Goal: Transaction & Acquisition: Purchase product/service

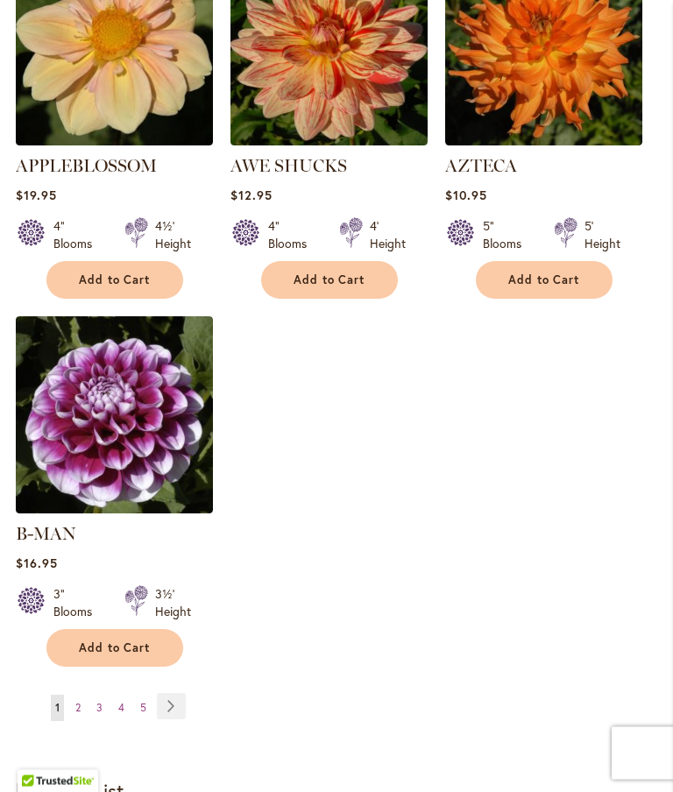
scroll to position [2120, 0]
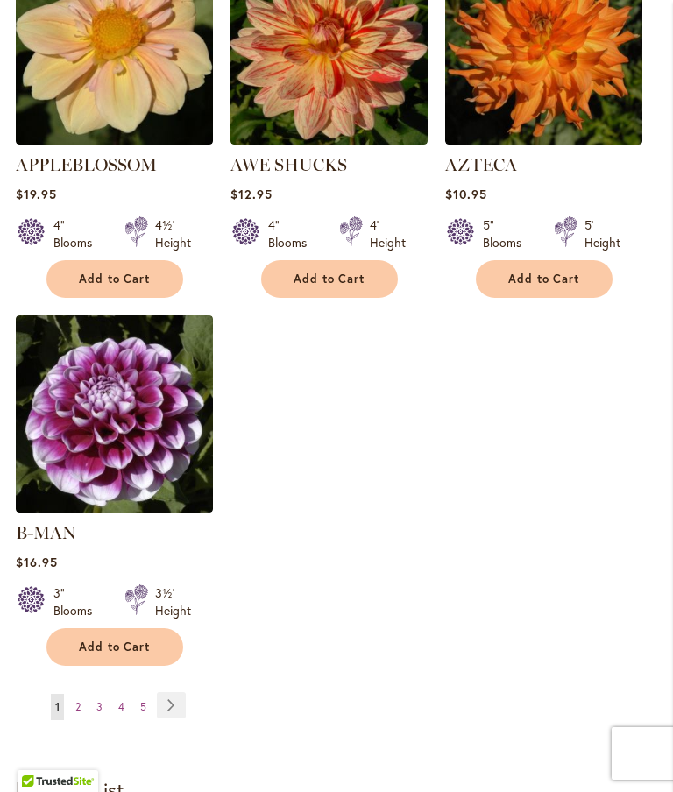
click at [110, 639] on span "Add to Cart" at bounding box center [115, 646] width 72 height 15
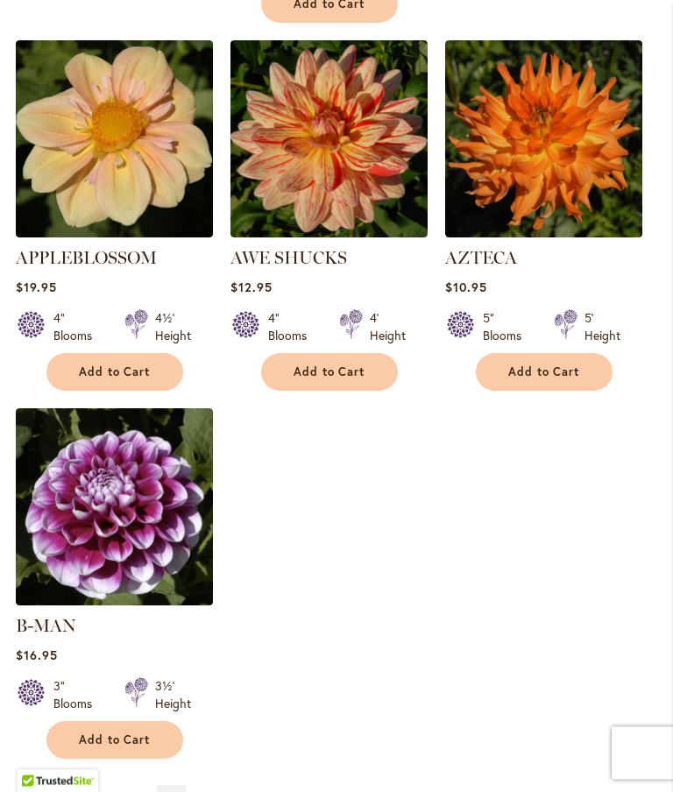
scroll to position [2074, 0]
click at [93, 791] on link "Page 3" at bounding box center [99, 799] width 15 height 26
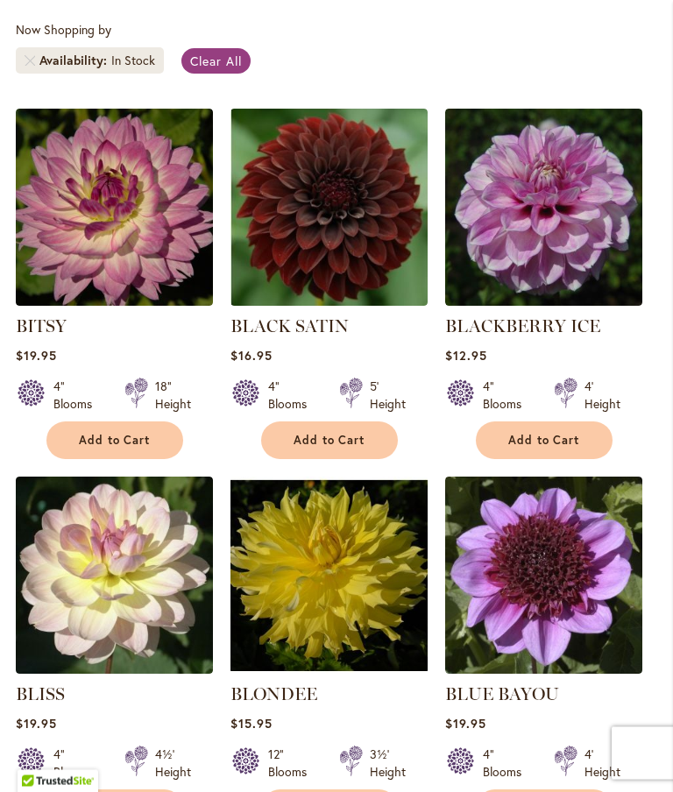
scroll to position [463, 0]
click at [126, 447] on span "Add to Cart" at bounding box center [115, 440] width 72 height 15
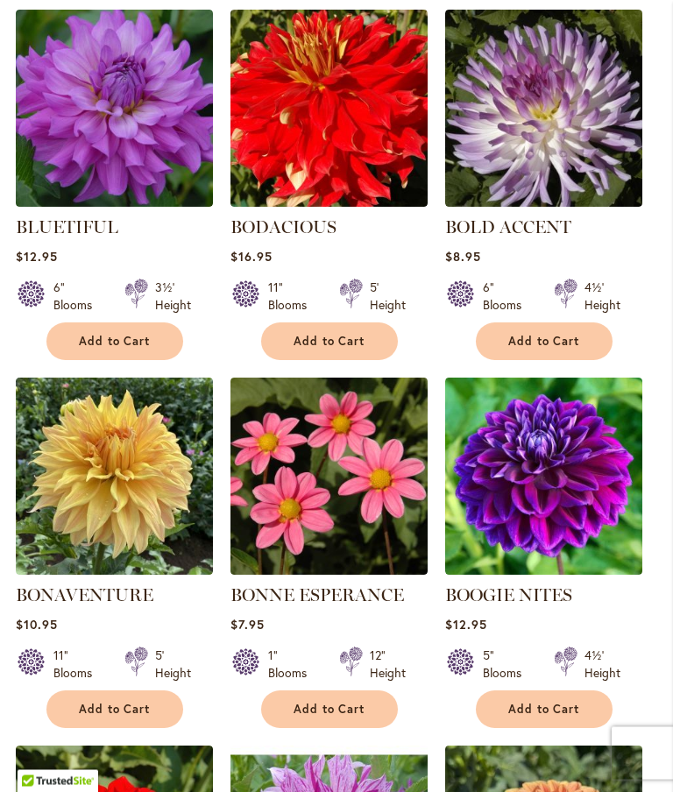
scroll to position [1344, 0]
click at [550, 349] on span "Add to Cart" at bounding box center [544, 341] width 72 height 15
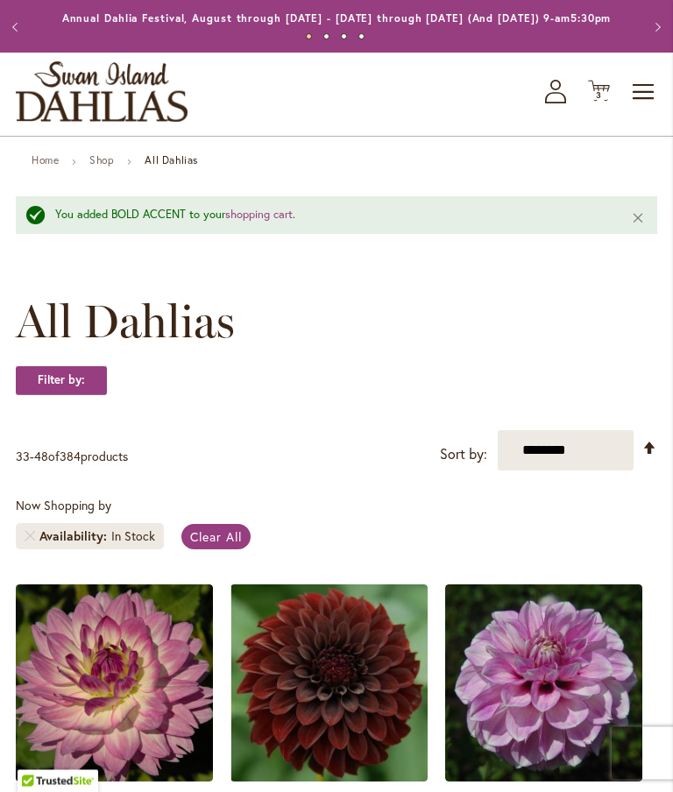
scroll to position [0, 0]
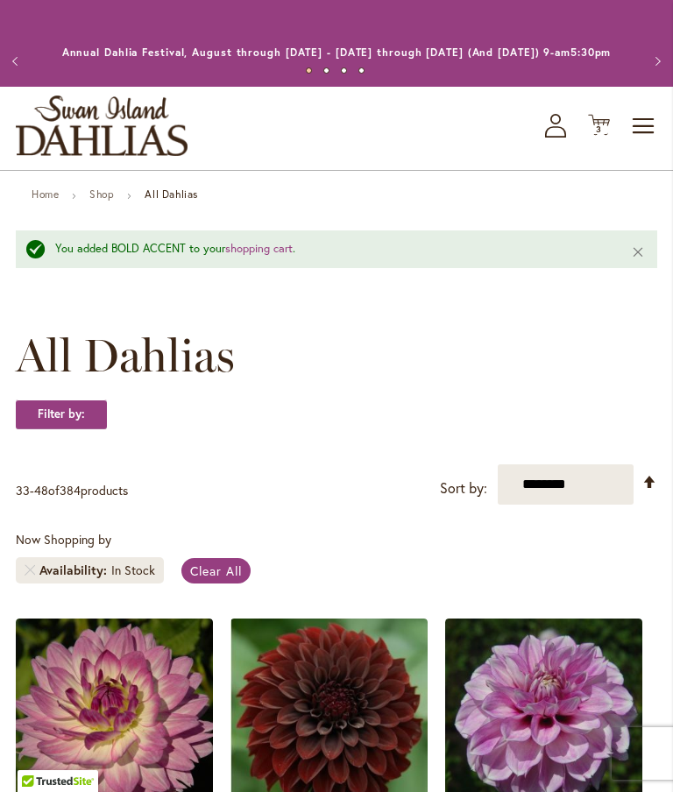
click at [595, 134] on span "3 3 items" at bounding box center [599, 129] width 18 height 9
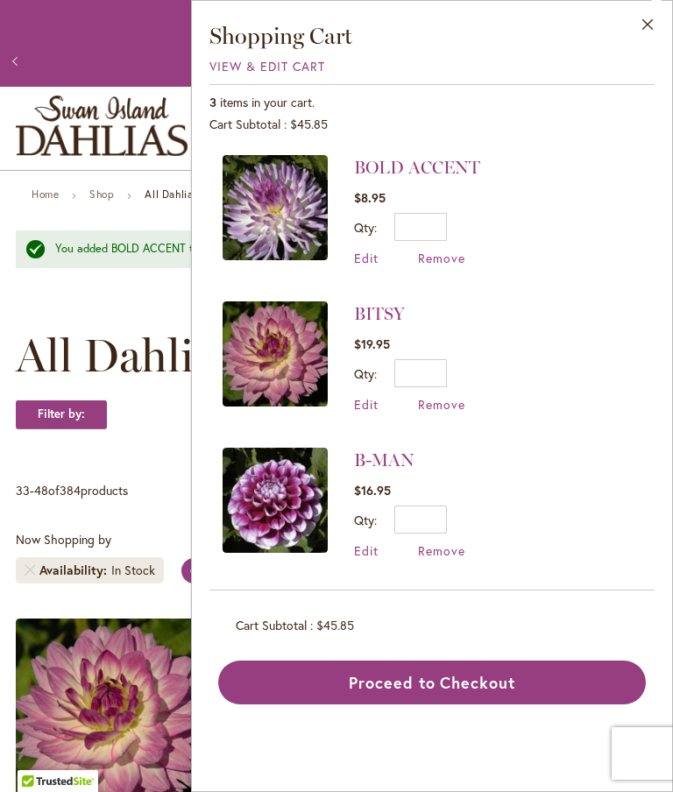
click at [453, 261] on span "Remove" at bounding box center [441, 258] width 47 height 17
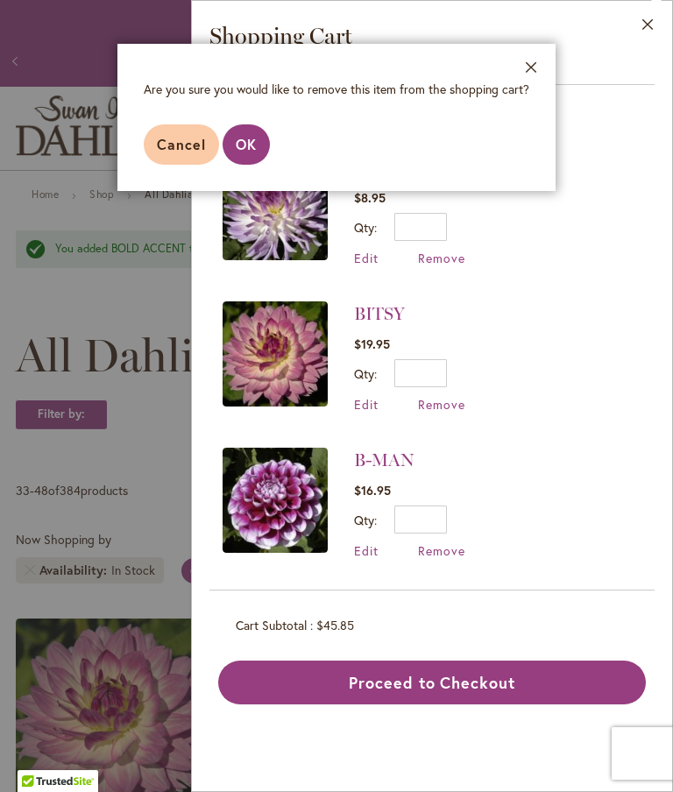
click at [252, 143] on span "OK" at bounding box center [246, 144] width 21 height 18
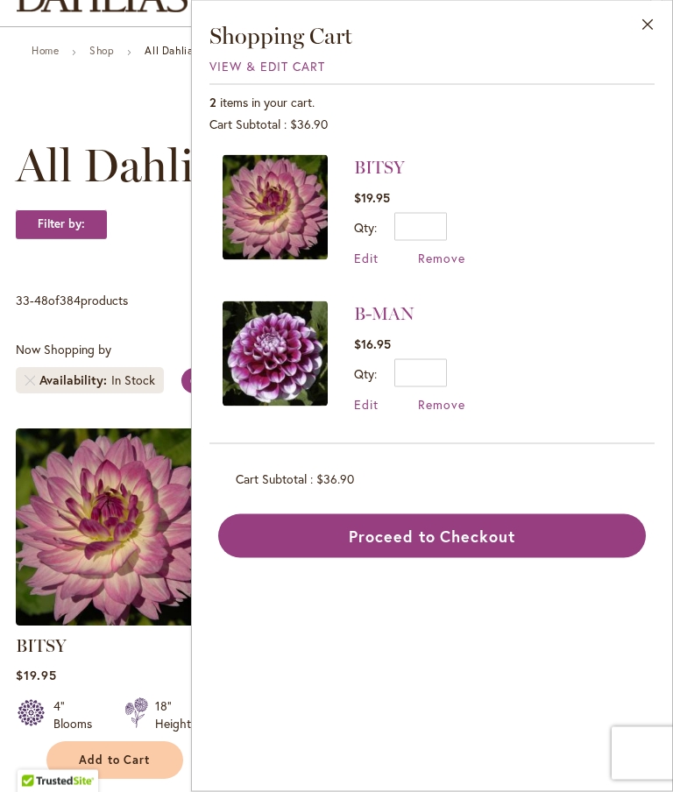
scroll to position [79, 0]
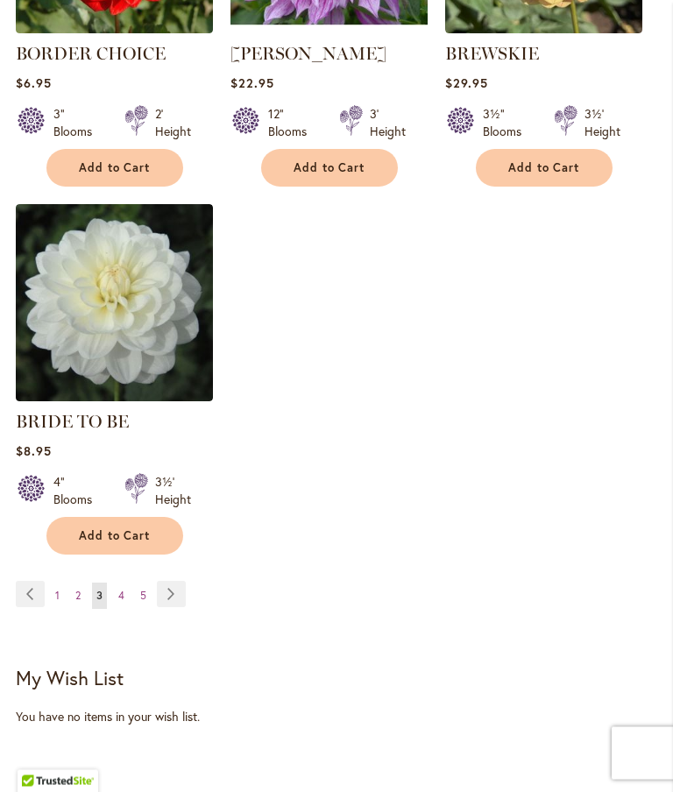
scroll to position [2207, 0]
click at [183, 602] on link "Page Next" at bounding box center [171, 594] width 29 height 26
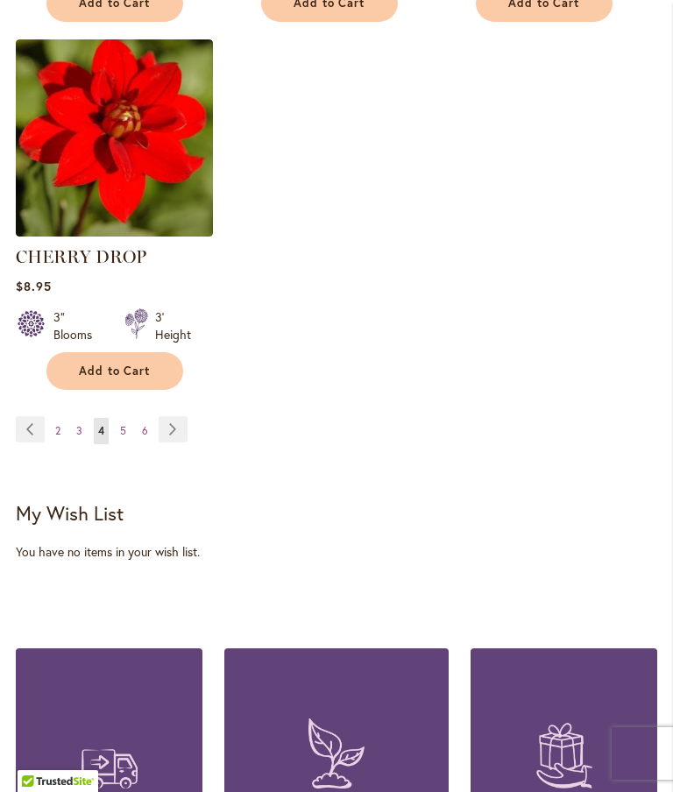
scroll to position [2391, 0]
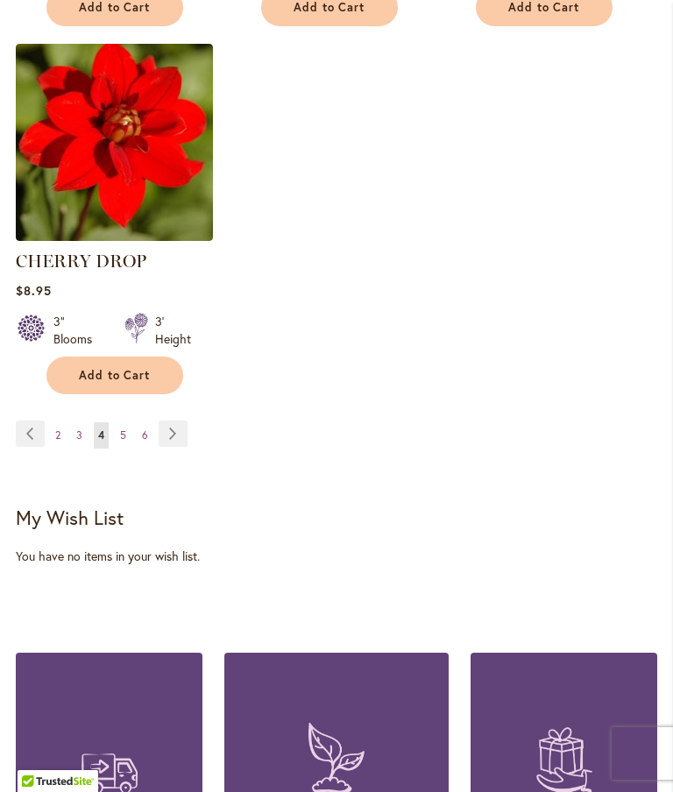
click at [125, 441] on span "5" at bounding box center [123, 434] width 6 height 13
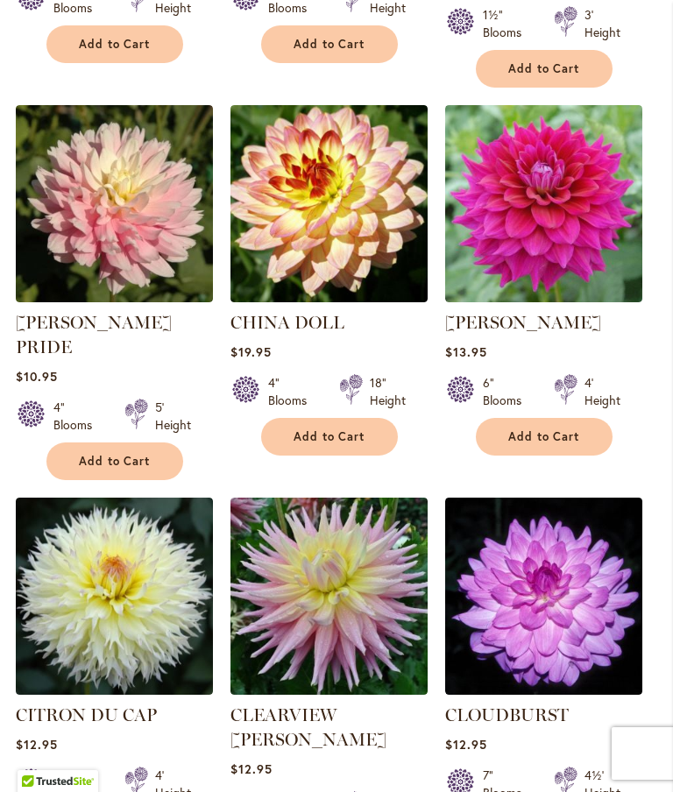
scroll to position [860, 0]
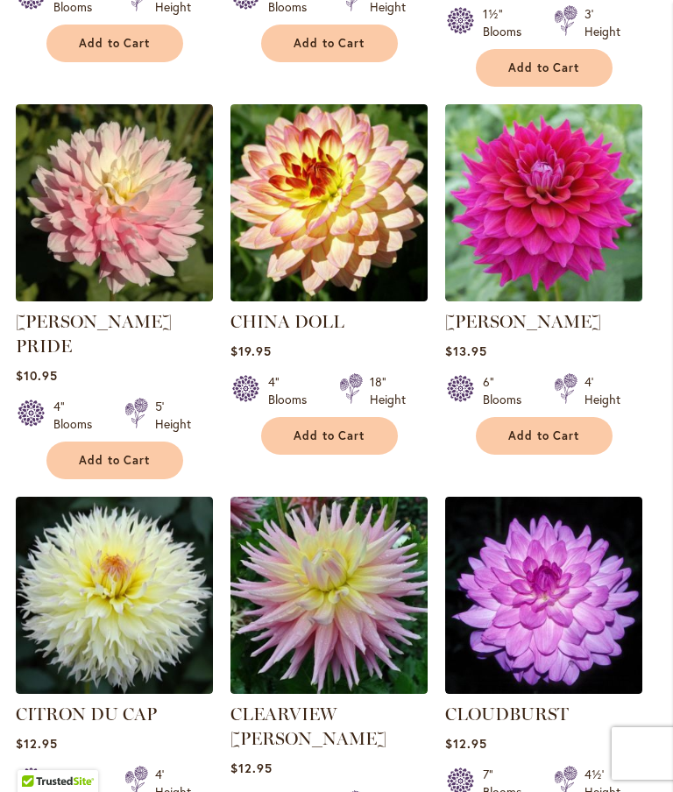
click at [331, 437] on button "Add to Cart" at bounding box center [329, 436] width 137 height 38
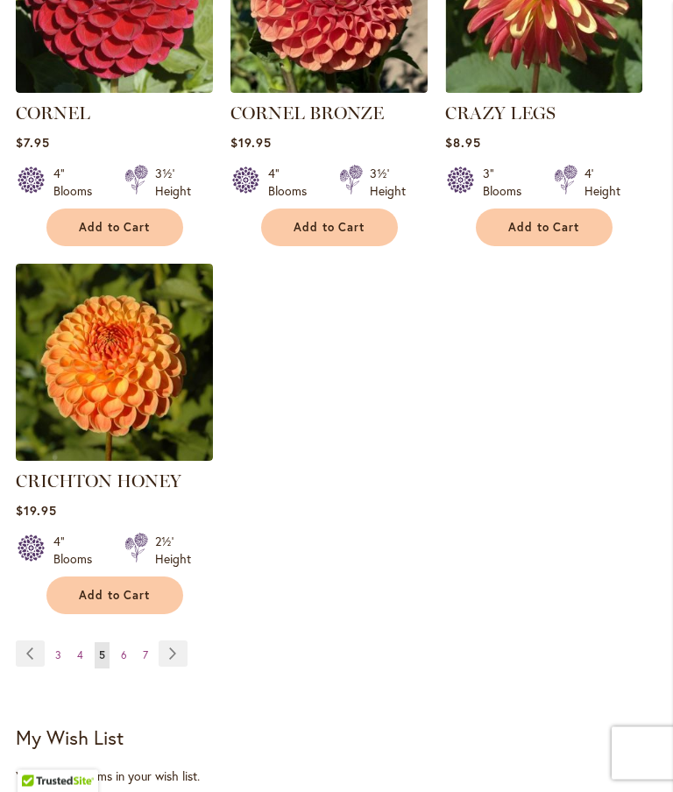
scroll to position [2267, 0]
click at [126, 642] on link "Page 6" at bounding box center [123, 655] width 15 height 26
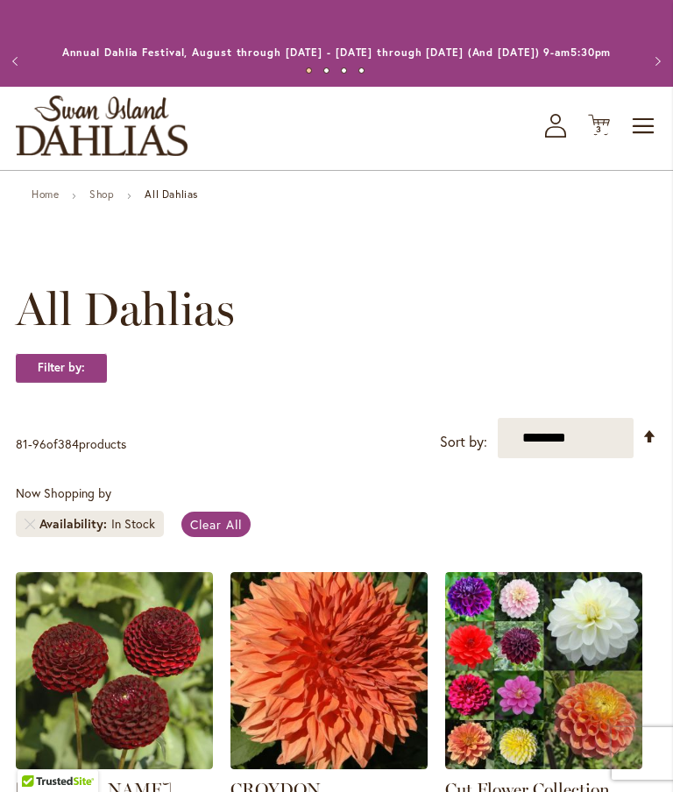
click at [515, 395] on div "Filter by:" at bounding box center [336, 376] width 641 height 47
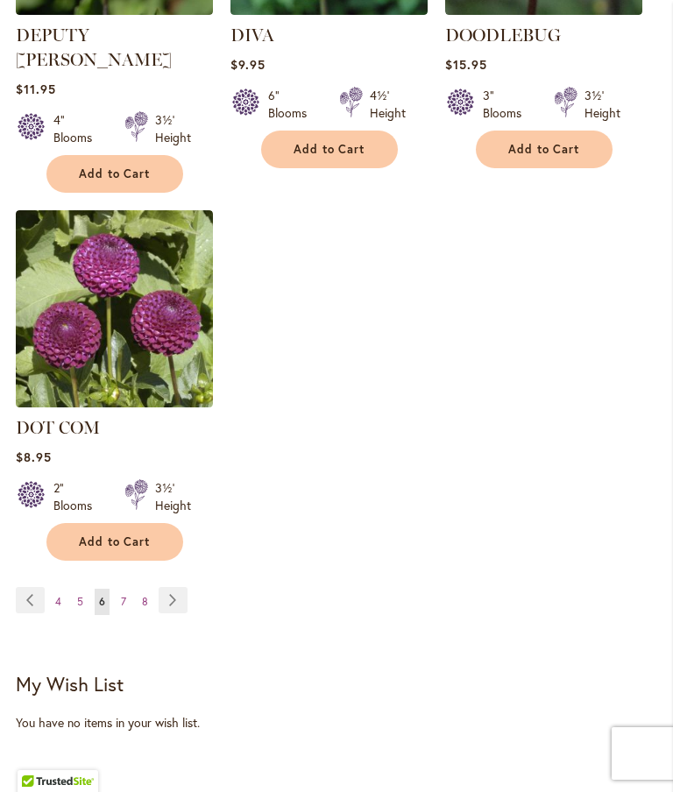
scroll to position [2275, 0]
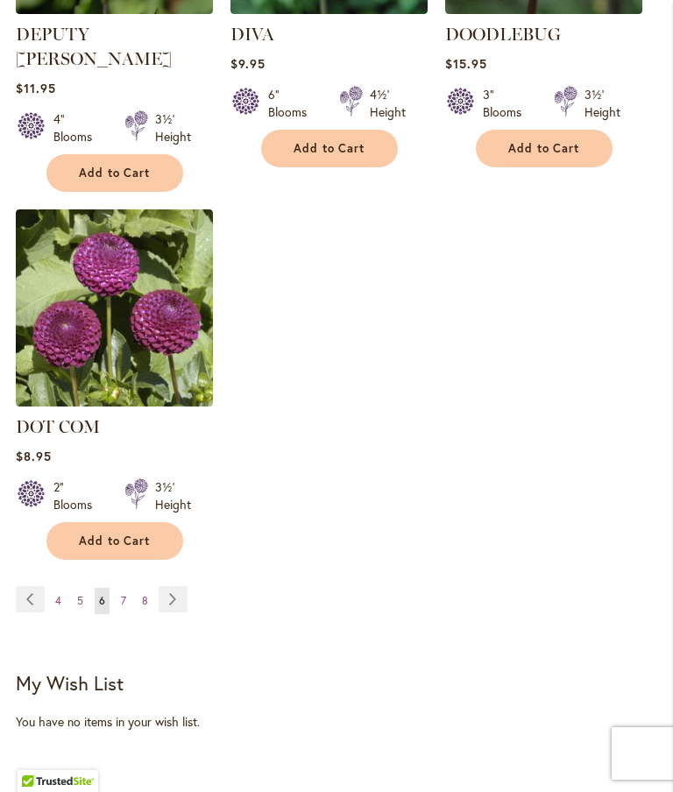
click at [129, 588] on link "Page 7" at bounding box center [123, 601] width 14 height 26
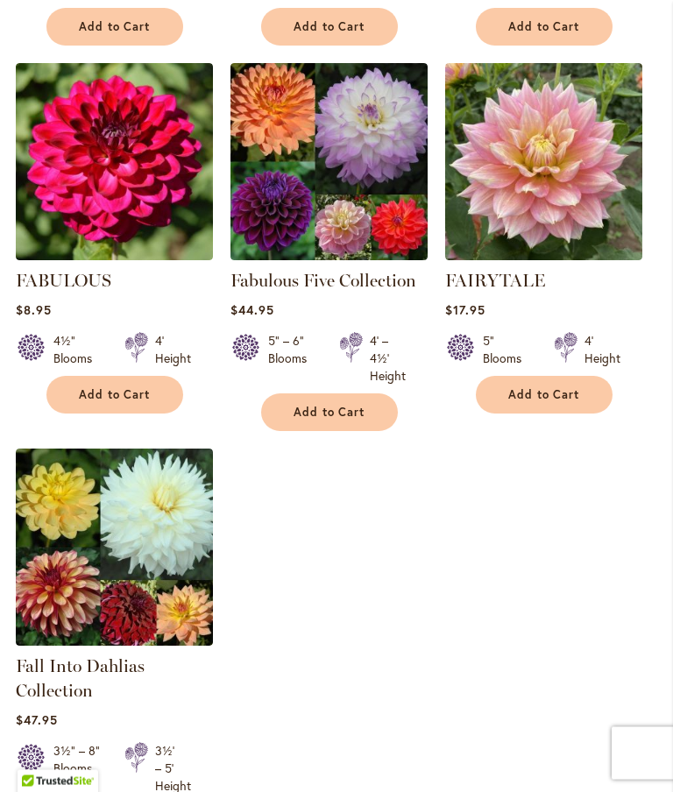
scroll to position [1993, 0]
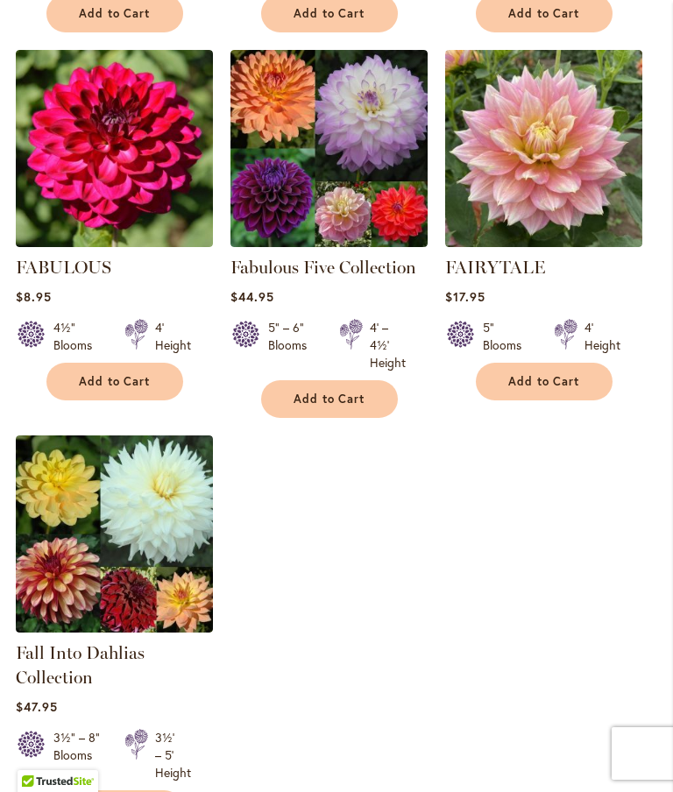
click at [556, 389] on span "Add to Cart" at bounding box center [544, 381] width 72 height 15
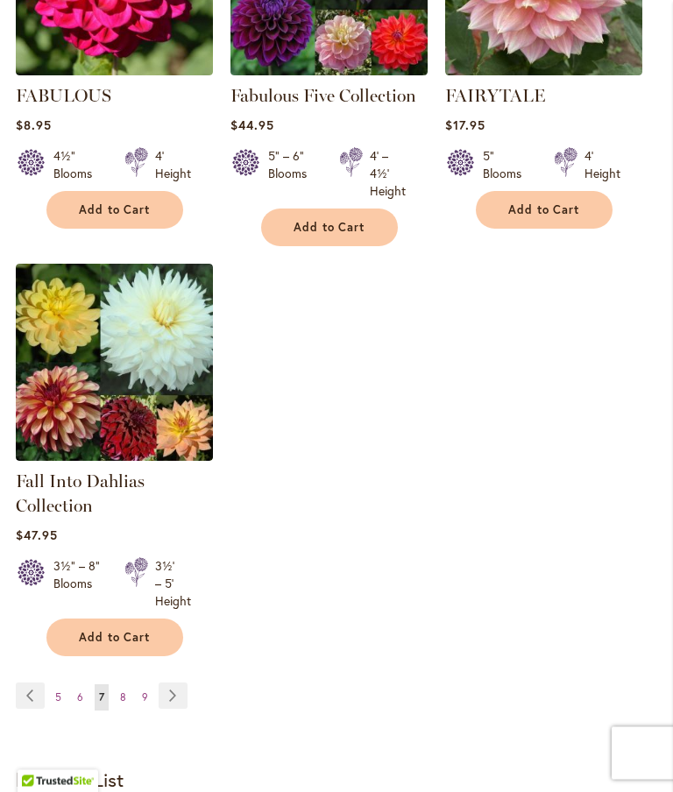
scroll to position [2211, 0]
click at [129, 710] on link "Page 8" at bounding box center [123, 697] width 15 height 26
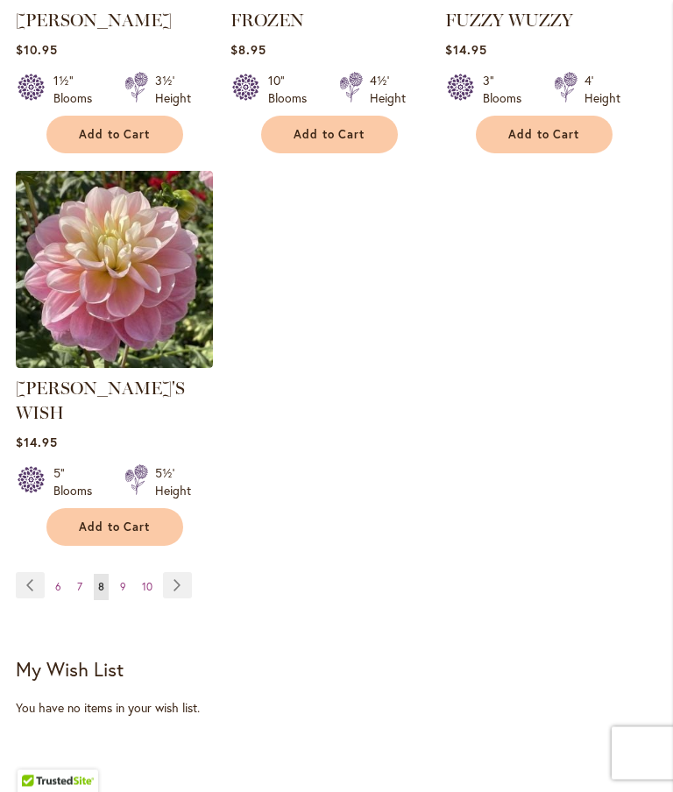
scroll to position [2314, 0]
click at [130, 574] on link "Page 9" at bounding box center [123, 587] width 15 height 26
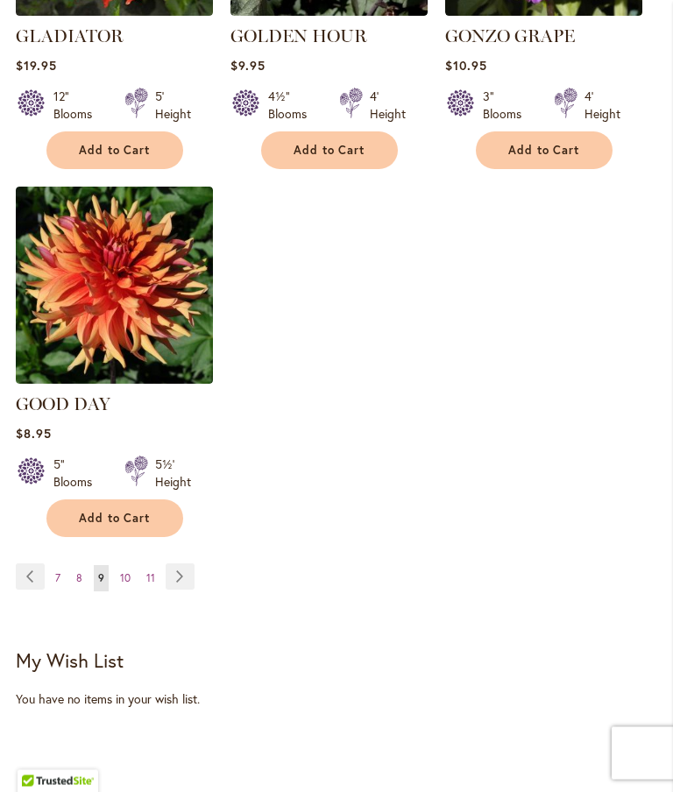
scroll to position [2300, 0]
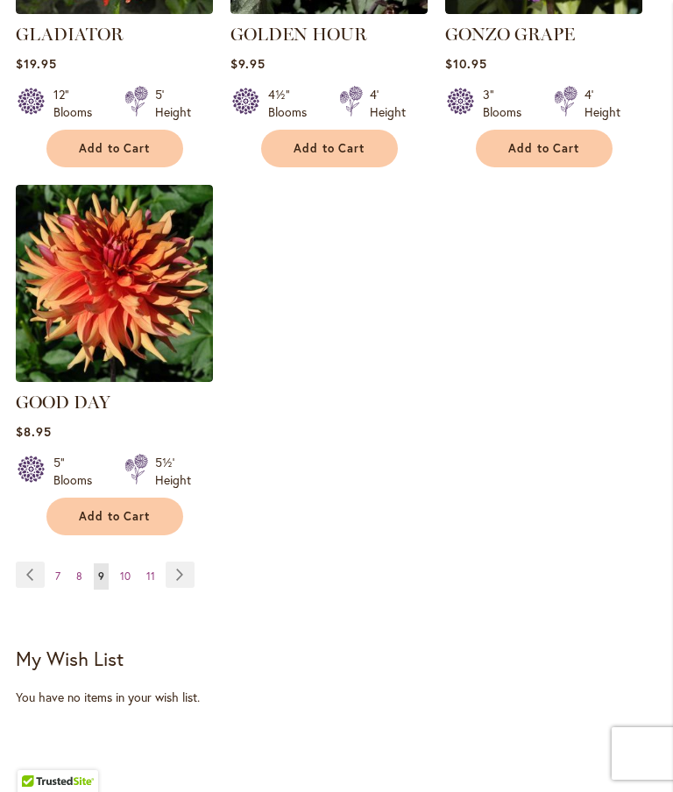
click at [131, 563] on link "Page 10" at bounding box center [125, 576] width 19 height 26
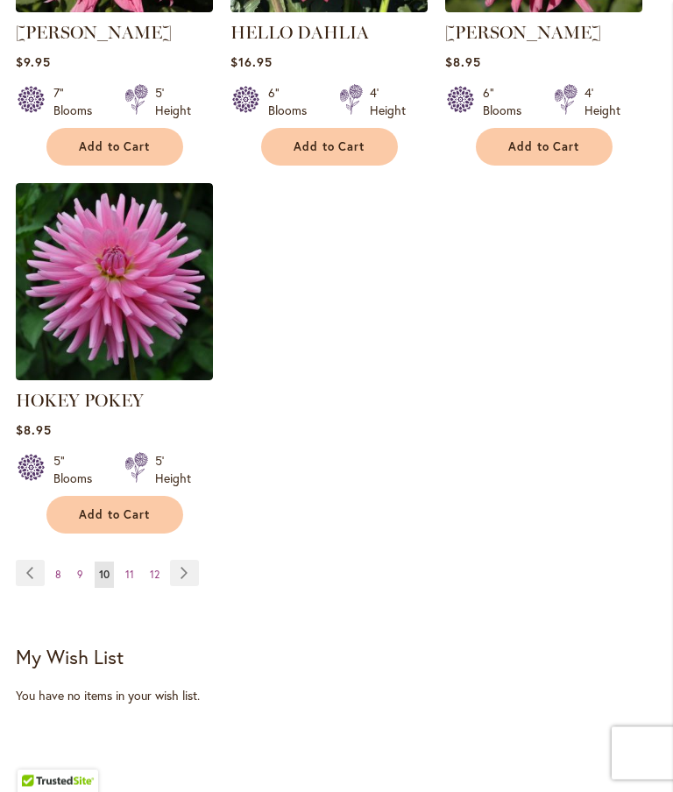
scroll to position [2293, 0]
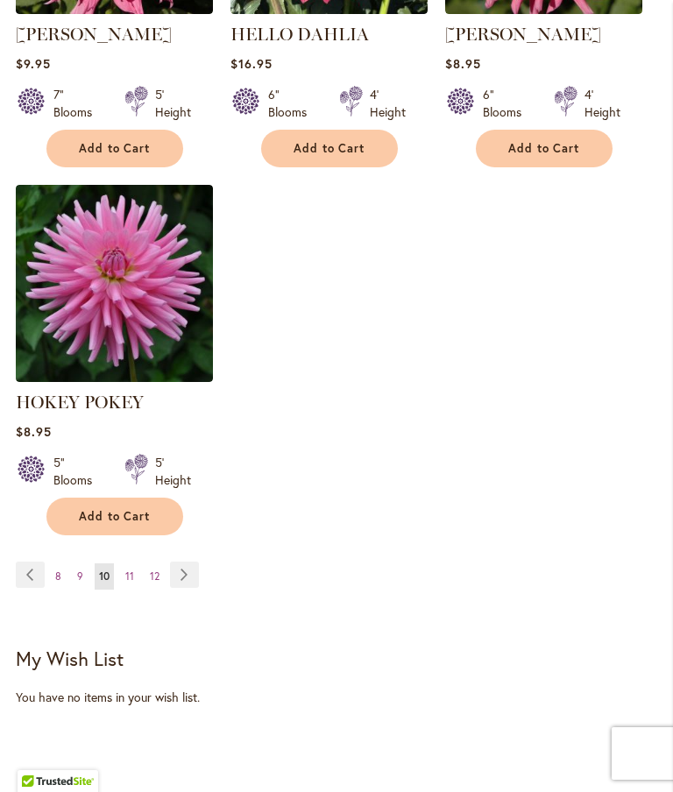
click at [132, 589] on link "Page 11" at bounding box center [130, 576] width 18 height 26
